Goal: Complete application form

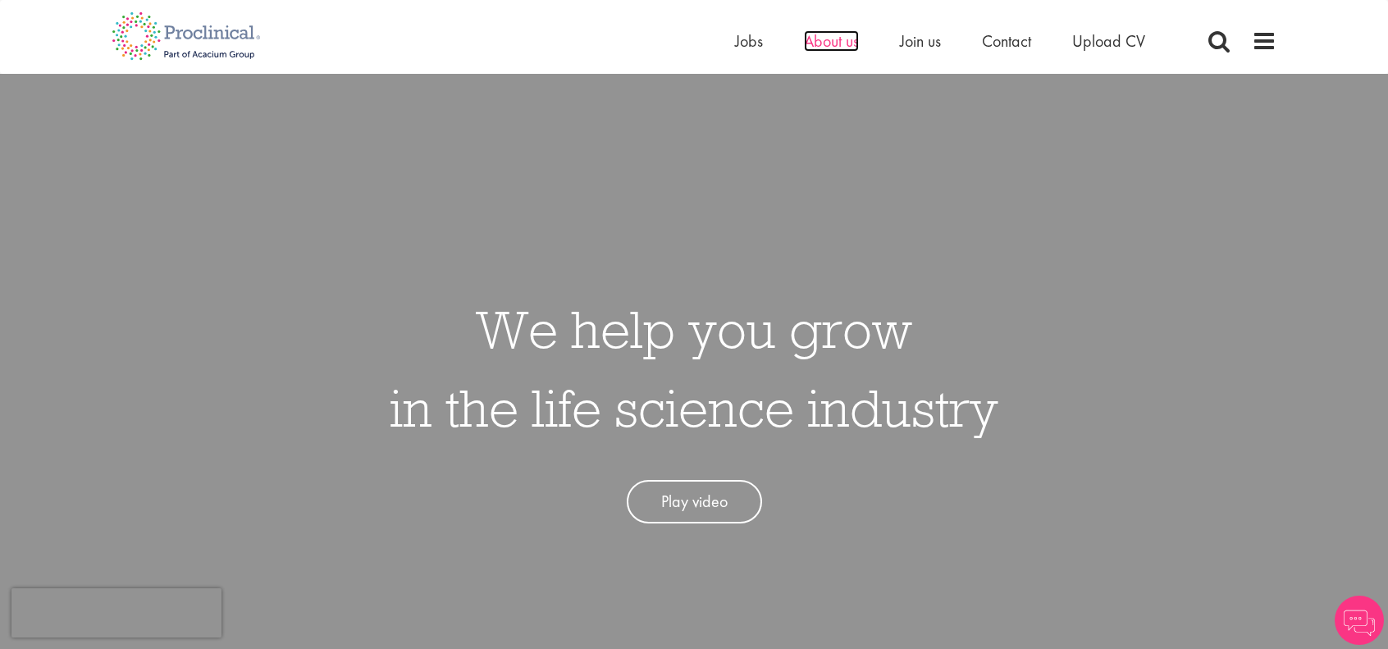
click at [844, 43] on span "About us" at bounding box center [831, 40] width 55 height 21
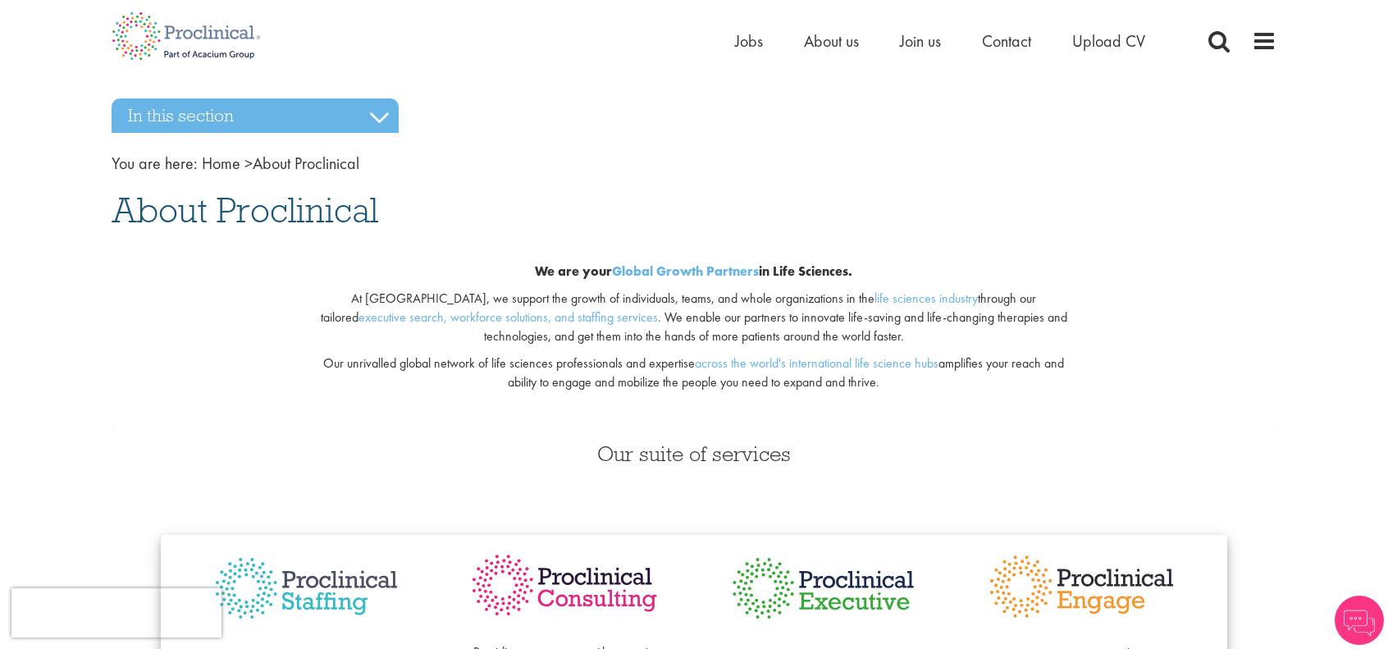
click at [737, 53] on li "Jobs" at bounding box center [749, 41] width 28 height 25
click at [744, 42] on span "Jobs" at bounding box center [749, 40] width 28 height 21
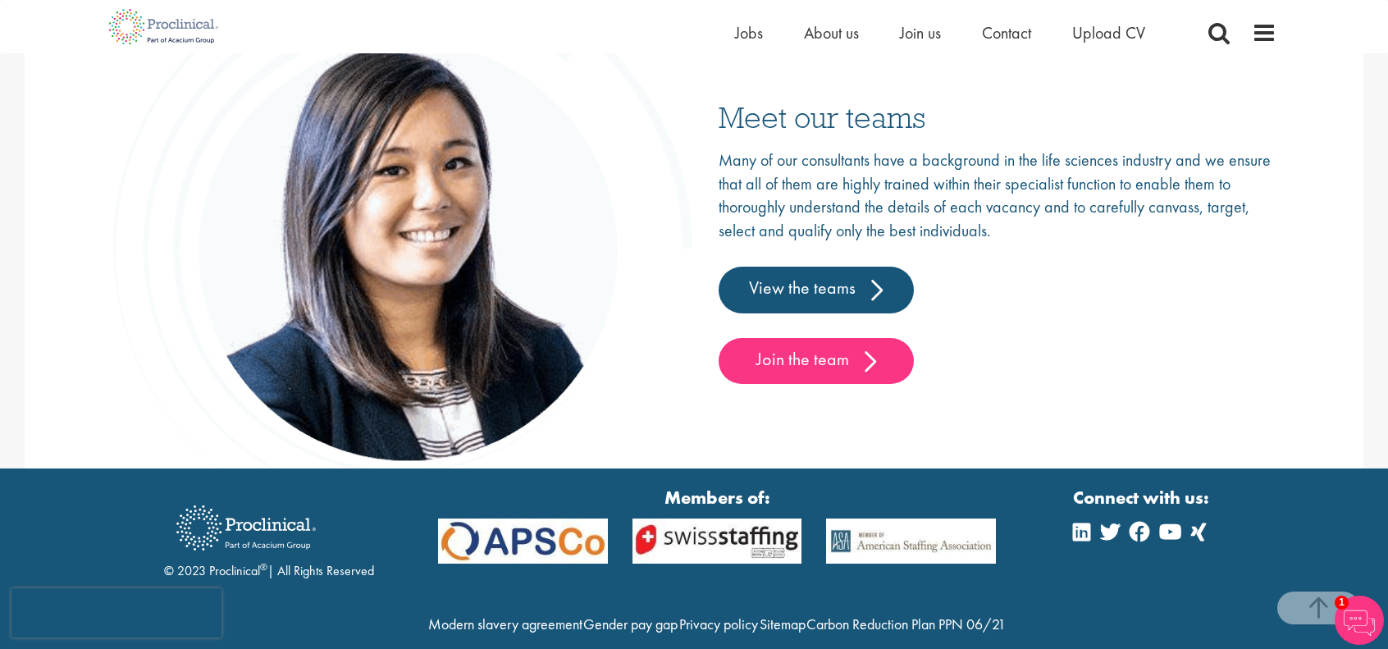
scroll to position [2486, 0]
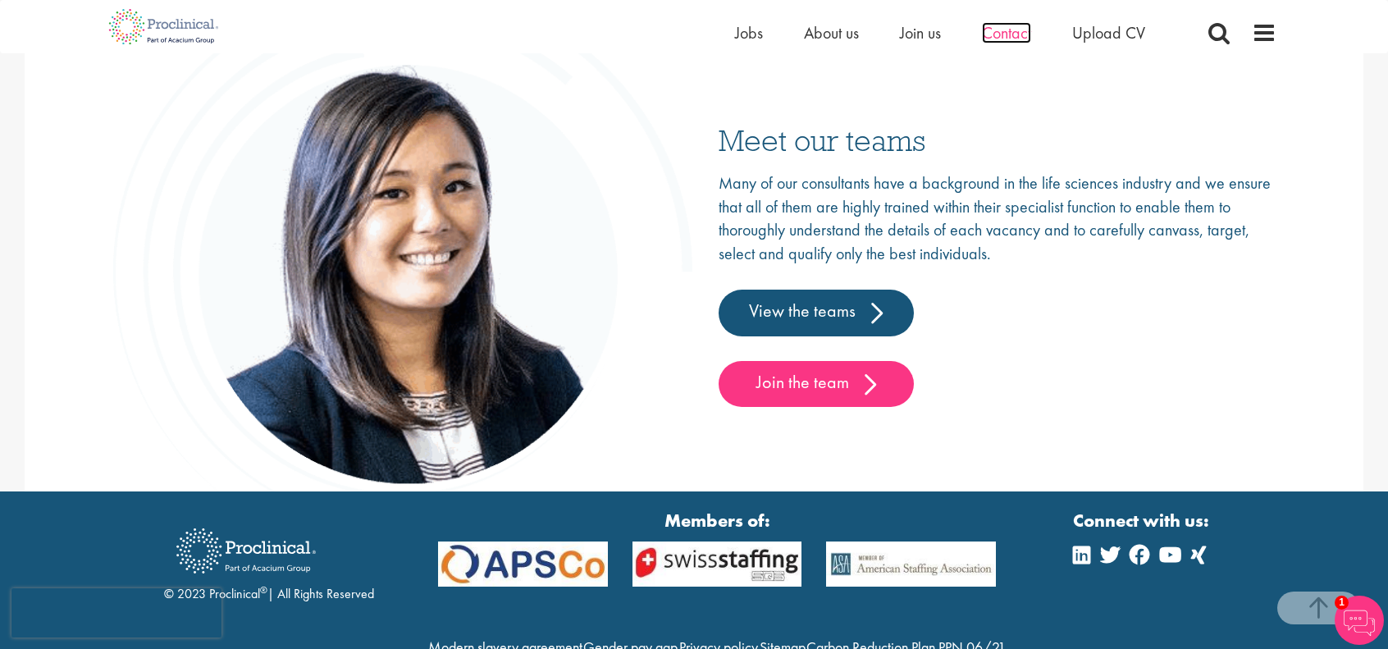
click at [982, 35] on span "Contact" at bounding box center [1006, 32] width 49 height 21
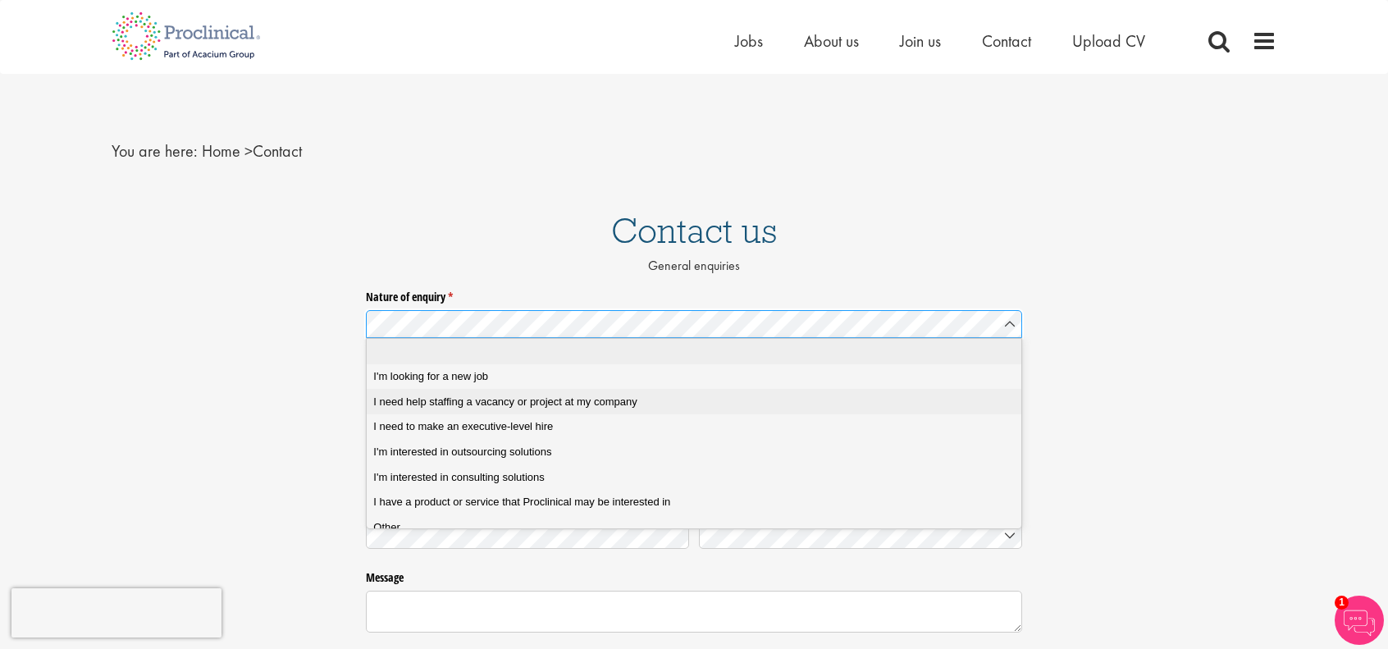
click at [646, 407] on div "I need help staffing a vacancy or project at my company" at bounding box center [699, 402] width 653 height 15
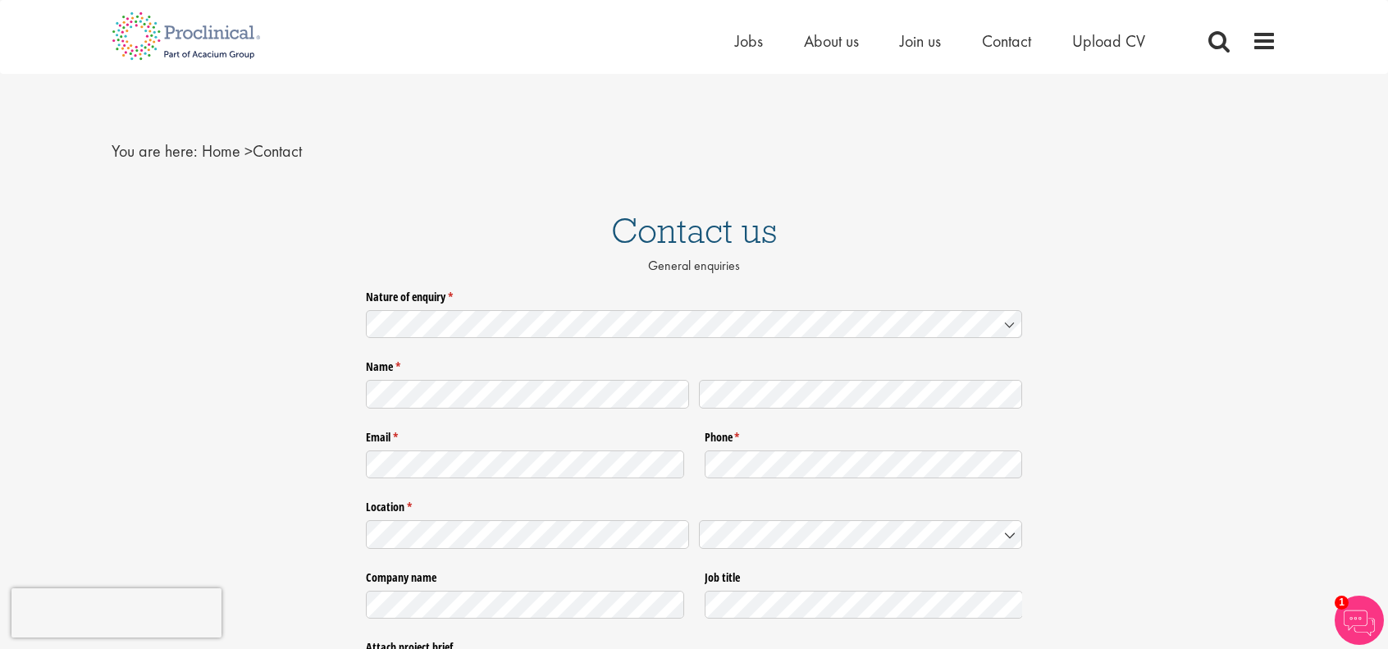
click at [588, 411] on div at bounding box center [694, 394] width 656 height 39
click at [738, 621] on span "United States" at bounding box center [761, 614] width 111 height 16
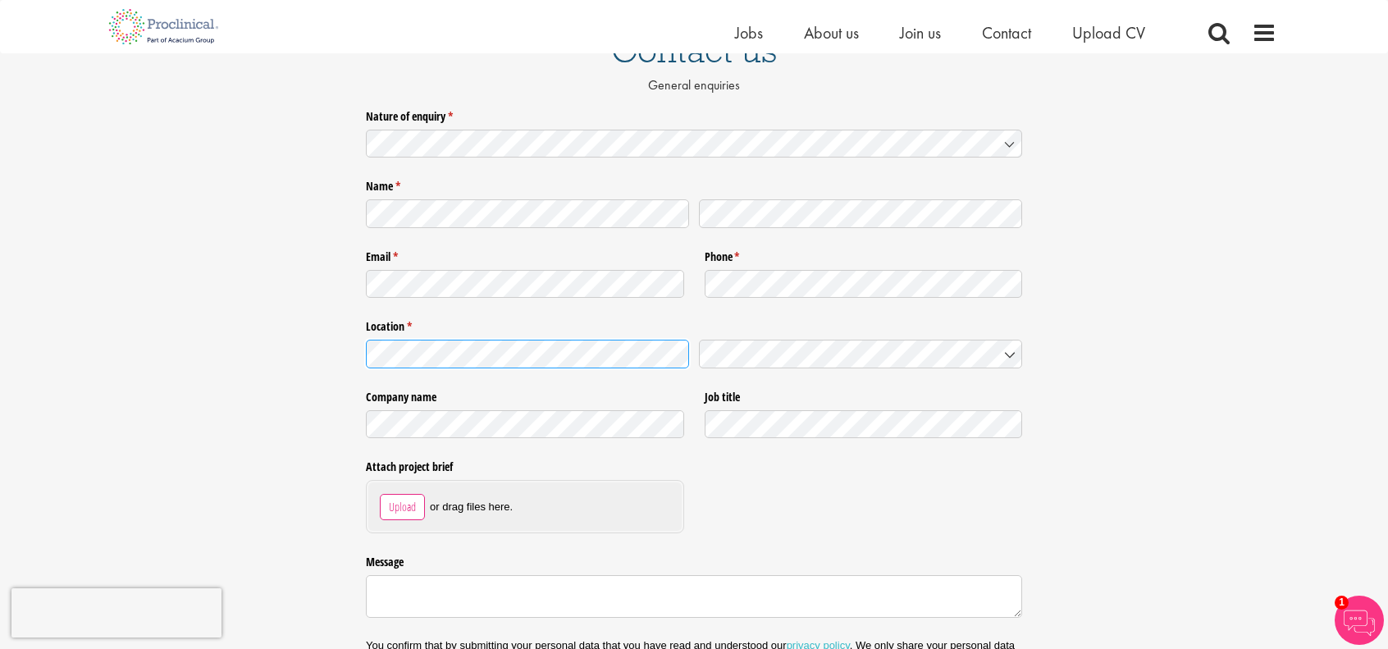
scroll to position [161, 0]
click at [571, 611] on textarea "Message" at bounding box center [694, 595] width 656 height 43
type textarea "v"
paste textarea "Proclinical"
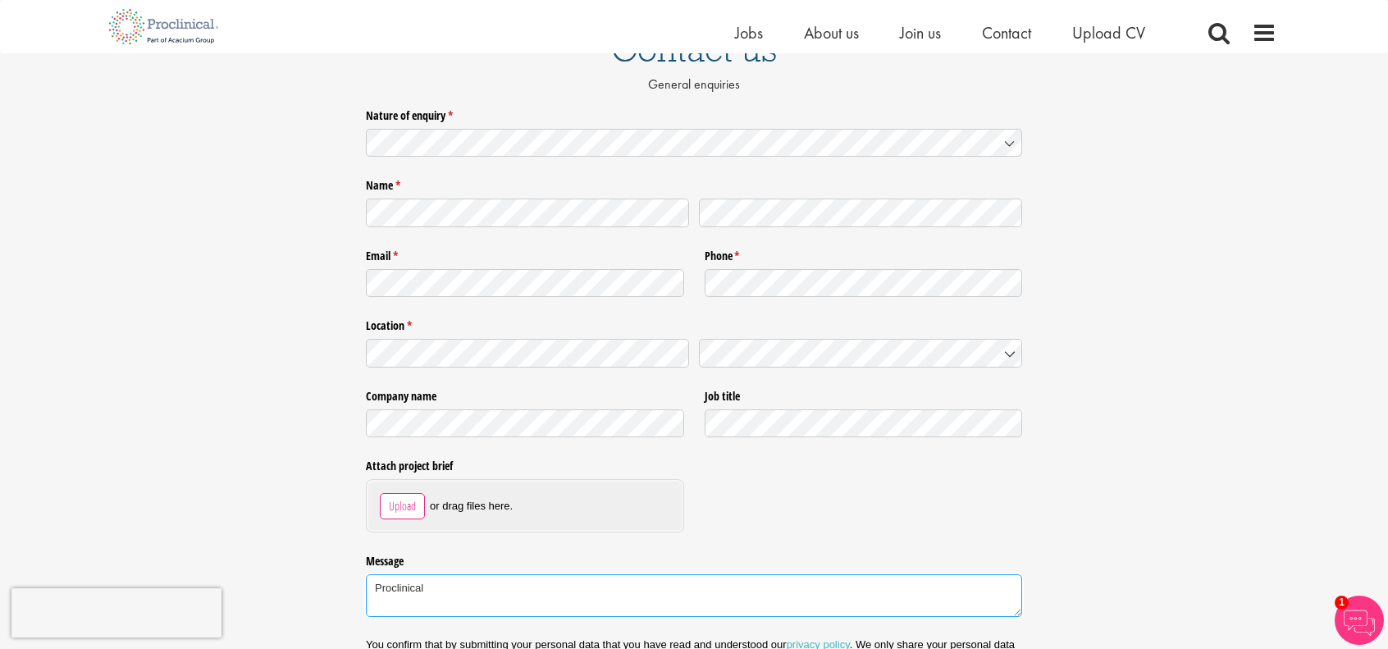
click at [413, 605] on textarea "Proclinical" at bounding box center [694, 595] width 656 height 43
paste textarea "I have two open positions I would like to fill. We are based in Menlo Park CA: …"
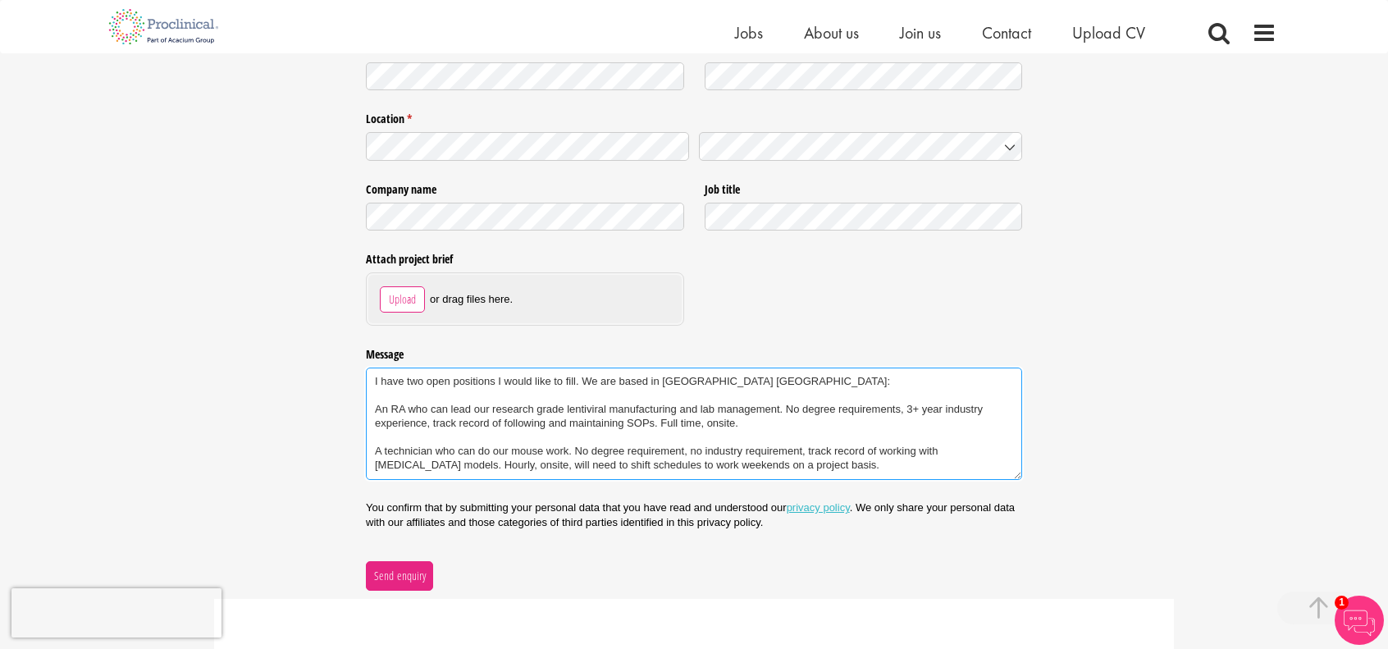
scroll to position [435, 0]
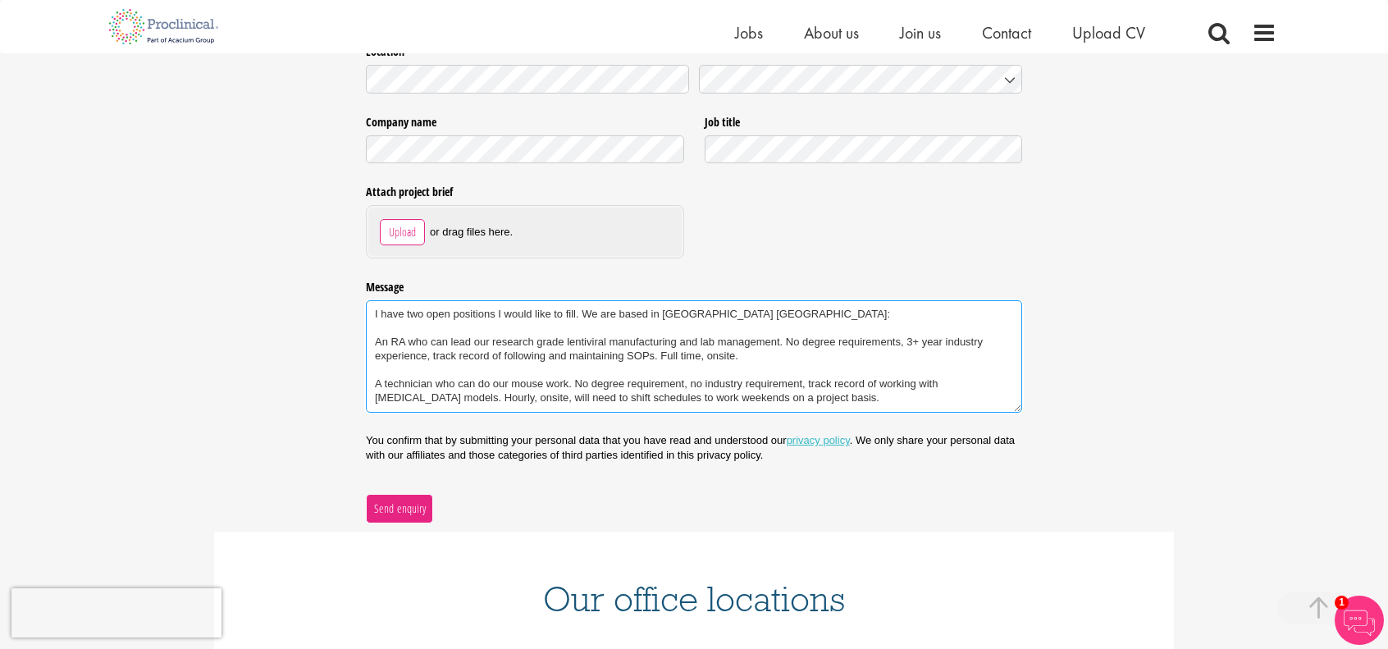
type textarea "I have two open positions I would like to fill. We are based in Menlo Park CA: …"
click at [416, 508] on span "Send enquiry" at bounding box center [399, 509] width 53 height 18
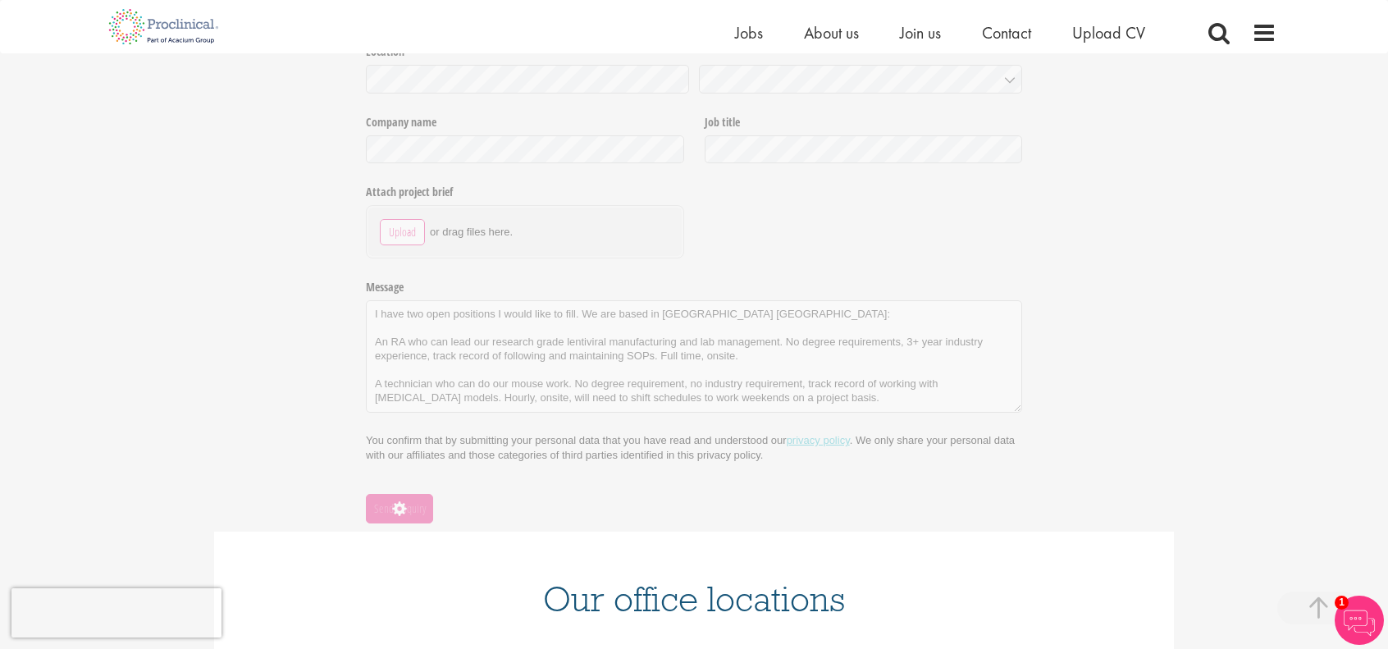
scroll to position [139, 0]
